Goal: Information Seeking & Learning: Check status

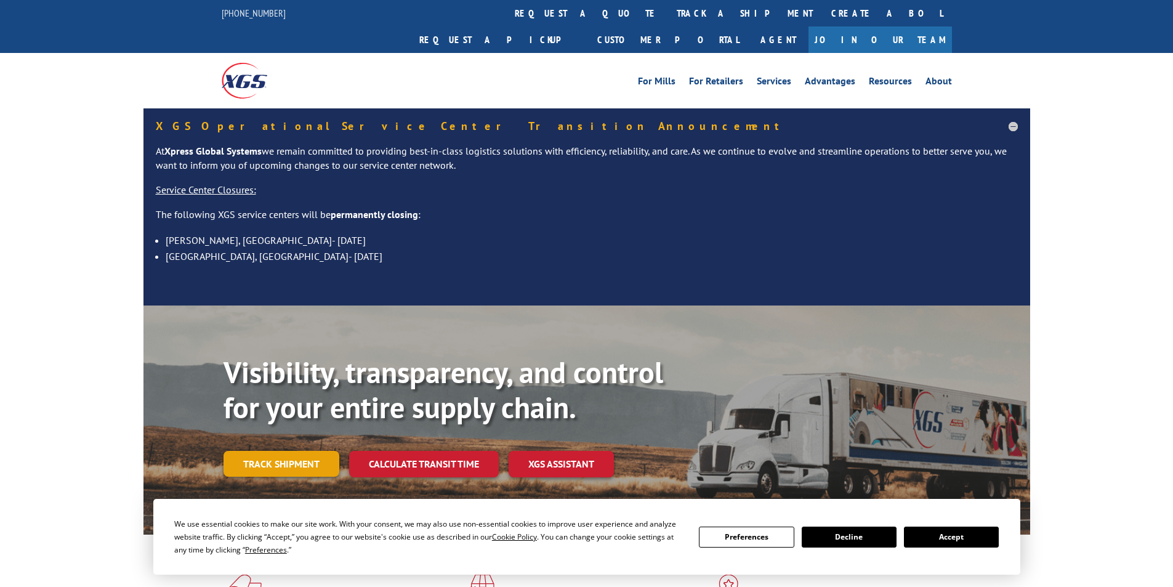
click at [302, 451] on link "Track shipment" at bounding box center [282, 464] width 116 height 26
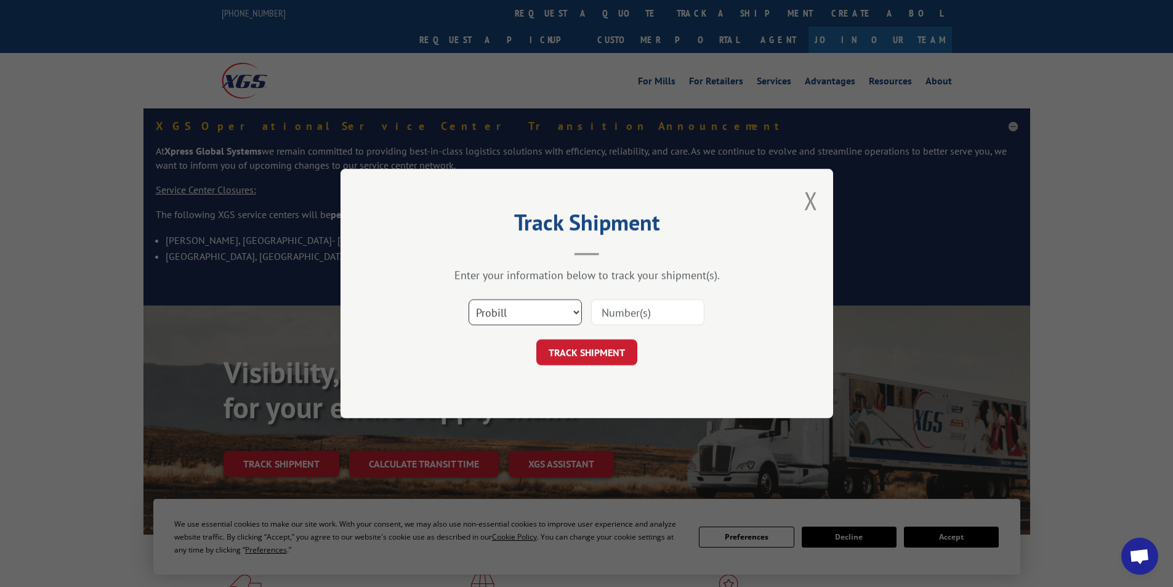
drag, startPoint x: 502, startPoint y: 312, endPoint x: 514, endPoint y: 306, distance: 12.7
click at [507, 307] on select "Select category... Probill BOL PO" at bounding box center [525, 312] width 113 height 26
select select "bol"
click at [469, 299] on select "Select category... Probill BOL PO" at bounding box center [525, 312] width 113 height 26
click at [608, 310] on input at bounding box center [647, 312] width 113 height 26
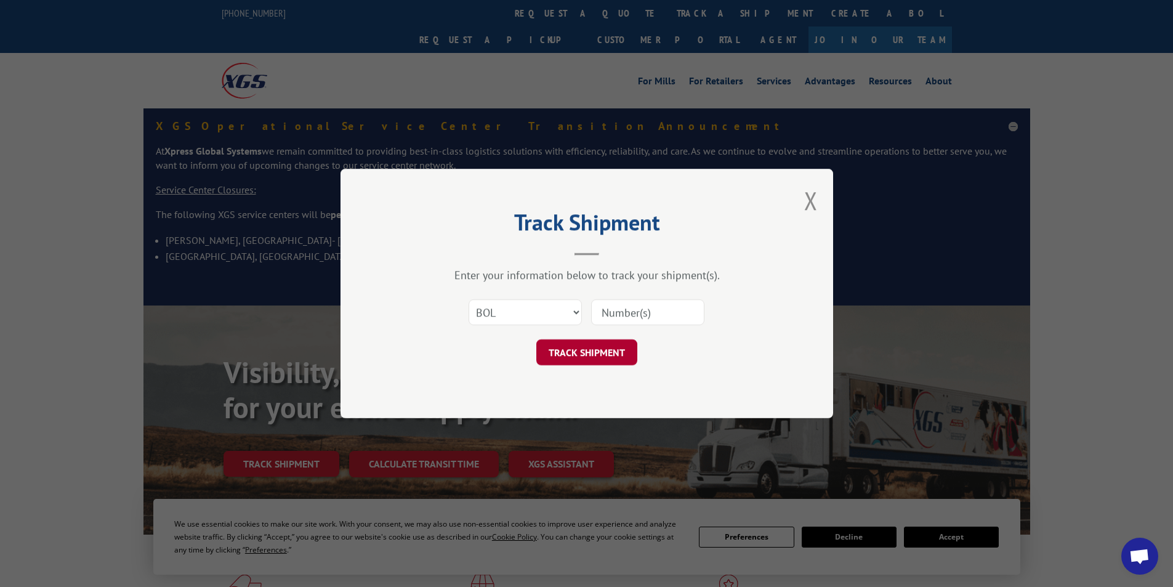
paste input "6802730"
type input "6802730"
click button "TRACK SHIPMENT" at bounding box center [586, 352] width 101 height 26
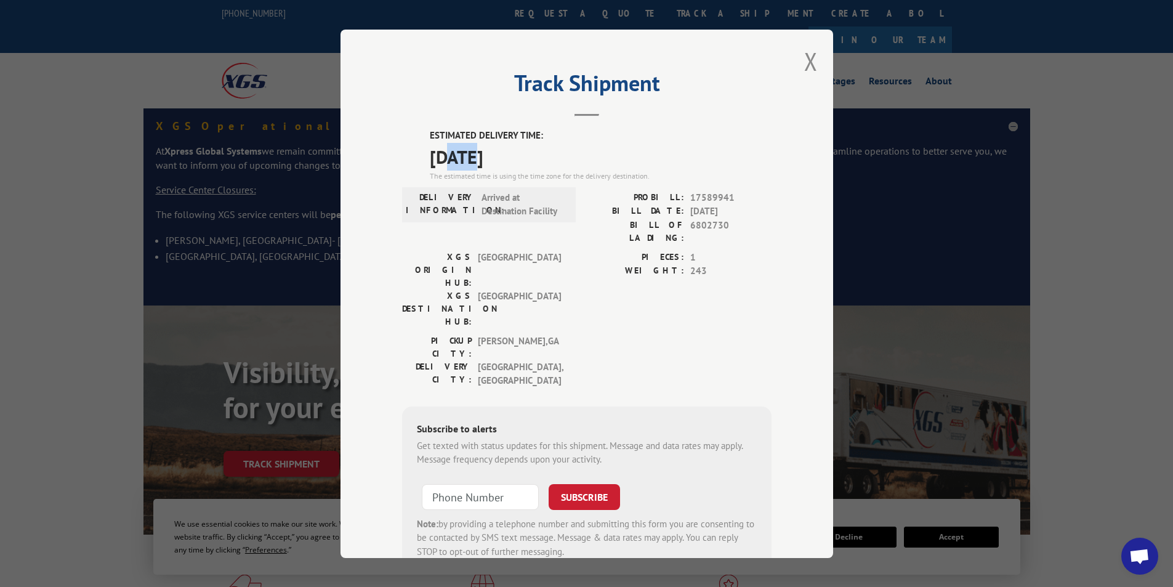
drag, startPoint x: 447, startPoint y: 161, endPoint x: 478, endPoint y: 156, distance: 31.1
click at [478, 156] on span "[DATE]" at bounding box center [601, 156] width 342 height 28
